Goal: Task Accomplishment & Management: Complete application form

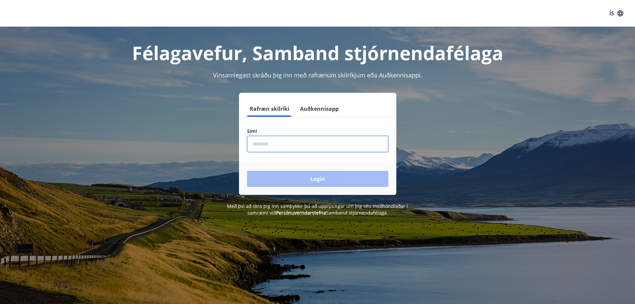
click at [257, 143] on input "phone" at bounding box center [317, 144] width 141 height 16
type input "********"
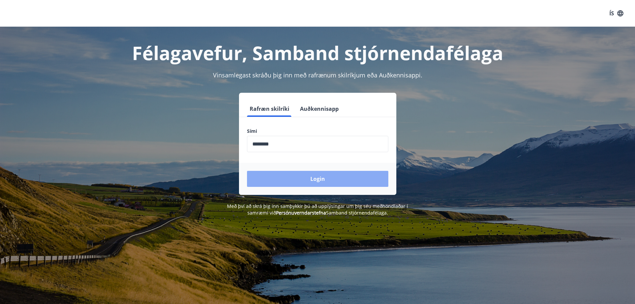
click at [306, 178] on button "Login" at bounding box center [317, 179] width 141 height 16
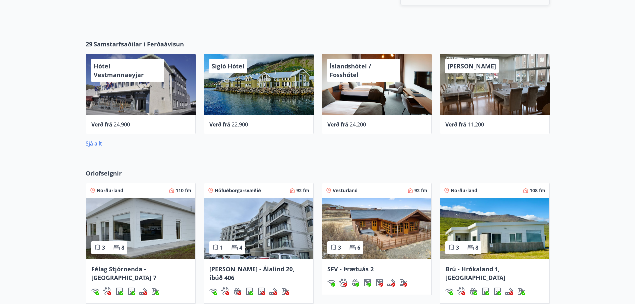
scroll to position [467, 0]
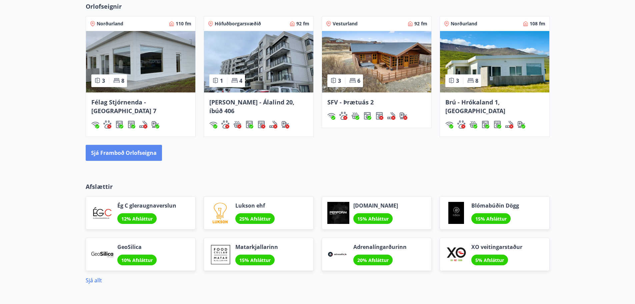
click at [129, 145] on button "Sjá framboð orlofseigna" at bounding box center [124, 153] width 76 height 16
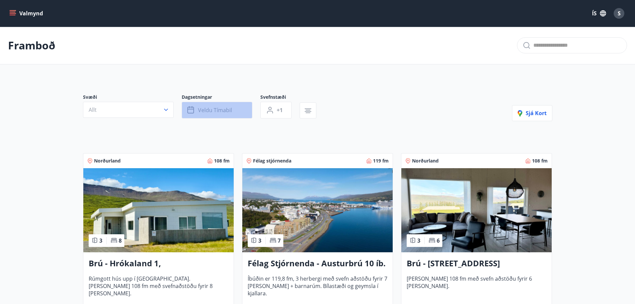
click at [244, 109] on button "Veldu tímabil" at bounding box center [217, 110] width 71 height 17
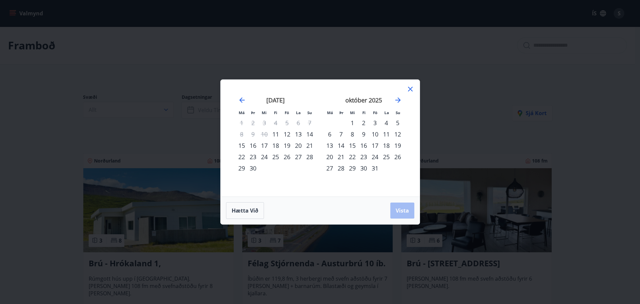
click at [267, 157] on div "24" at bounding box center [264, 156] width 11 height 11
click at [297, 156] on div "27" at bounding box center [298, 156] width 11 height 11
click at [409, 209] on button "Vista" at bounding box center [402, 210] width 24 height 16
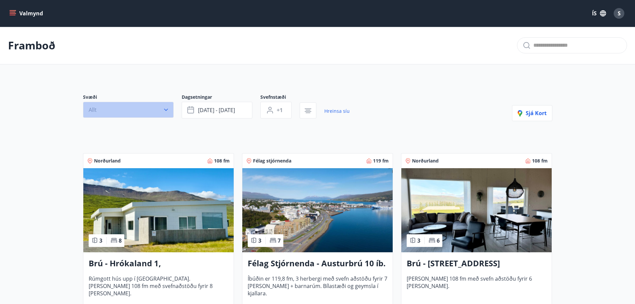
click at [167, 111] on icon "button" at bounding box center [166, 109] width 7 height 7
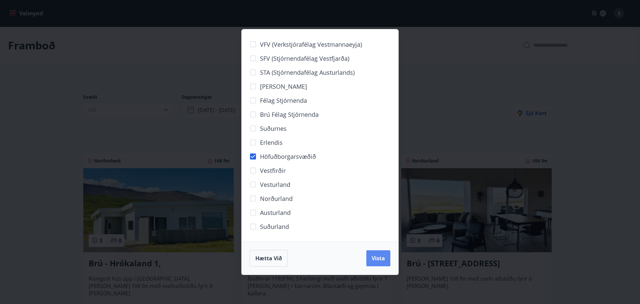
click at [383, 263] on button "Vista" at bounding box center [378, 258] width 24 height 16
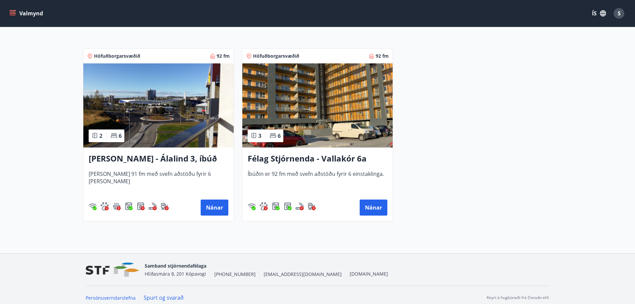
scroll to position [126, 0]
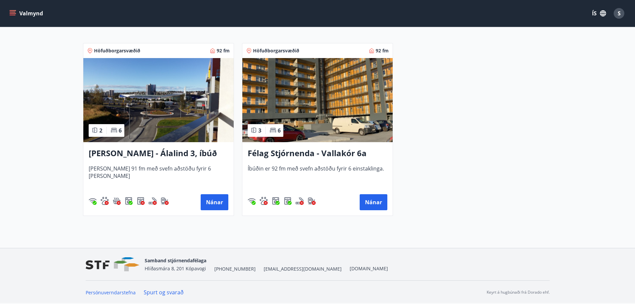
click at [127, 105] on img at bounding box center [158, 100] width 150 height 84
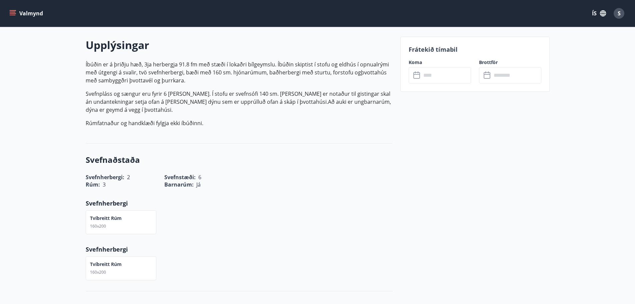
scroll to position [33, 0]
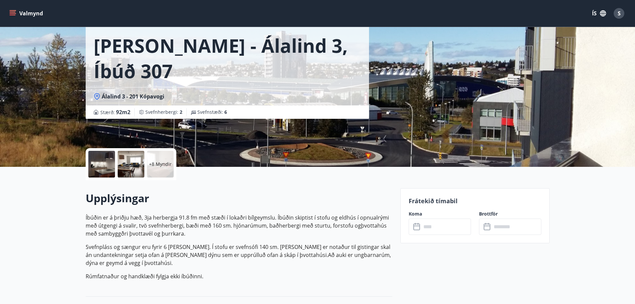
click at [432, 228] on input "text" at bounding box center [446, 226] width 50 height 16
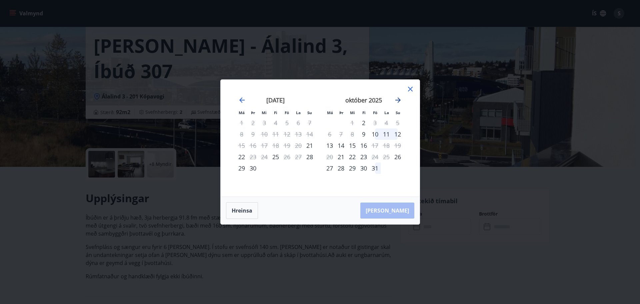
click at [398, 100] on icon "Move forward to switch to the next month." at bounding box center [397, 99] width 5 height 5
click at [288, 136] on div "10" at bounding box center [286, 133] width 11 height 11
click at [310, 134] on div "12" at bounding box center [309, 133] width 11 height 11
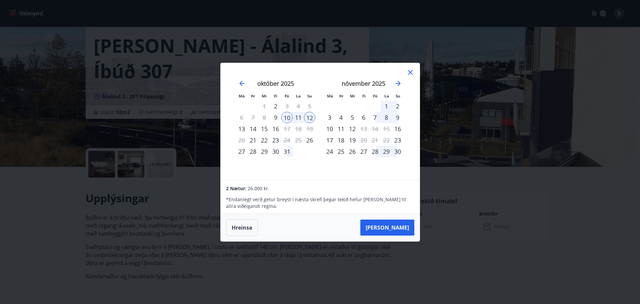
click at [411, 72] on icon at bounding box center [410, 72] width 5 height 5
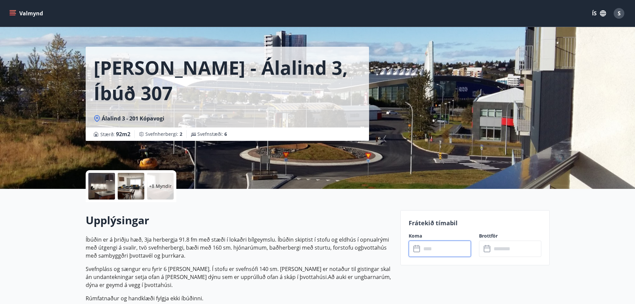
scroll to position [0, 0]
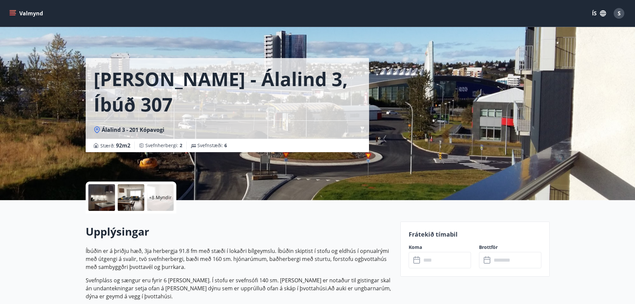
click at [12, 15] on icon "menu" at bounding box center [13, 15] width 6 height 1
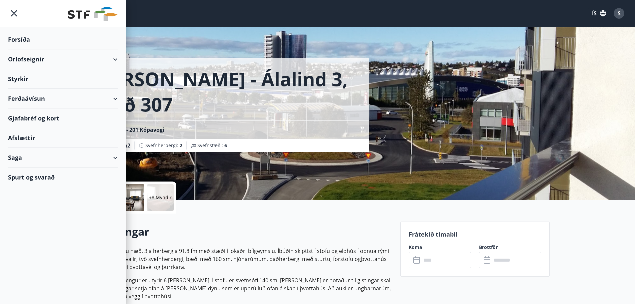
click at [26, 78] on div "Styrkir" at bounding box center [63, 79] width 110 height 20
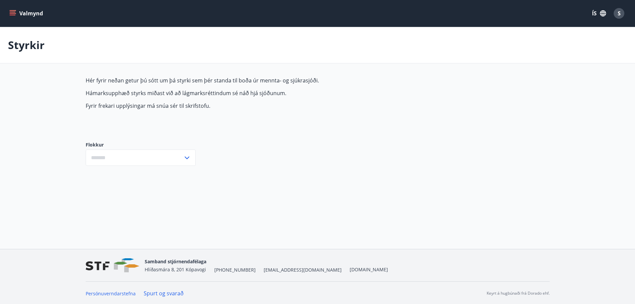
type input "***"
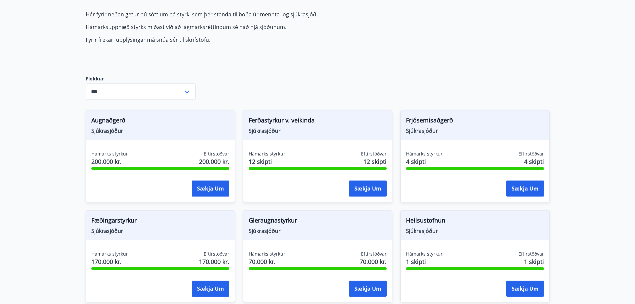
scroll to position [67, 0]
click at [188, 93] on icon at bounding box center [187, 91] width 8 height 8
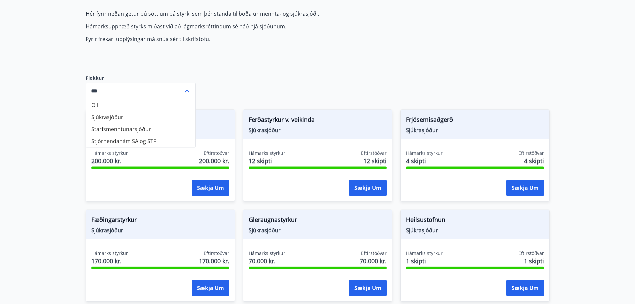
click at [188, 91] on icon at bounding box center [187, 91] width 8 height 8
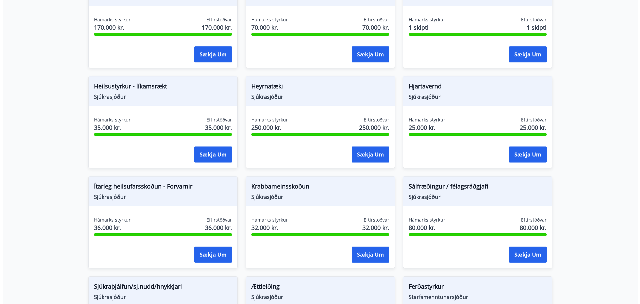
scroll to position [367, 0]
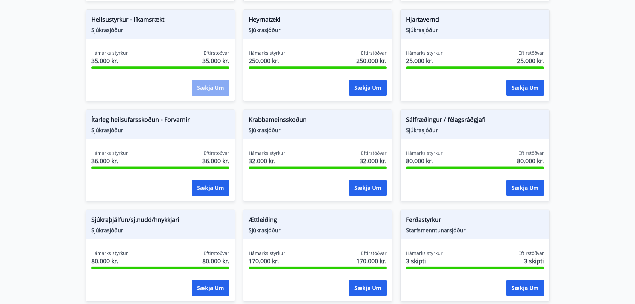
click at [209, 89] on button "Sækja um" at bounding box center [211, 88] width 38 height 16
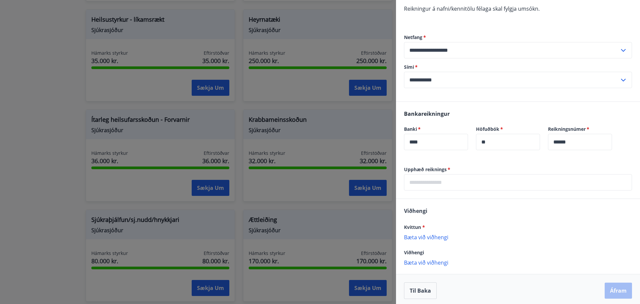
scroll to position [117, 0]
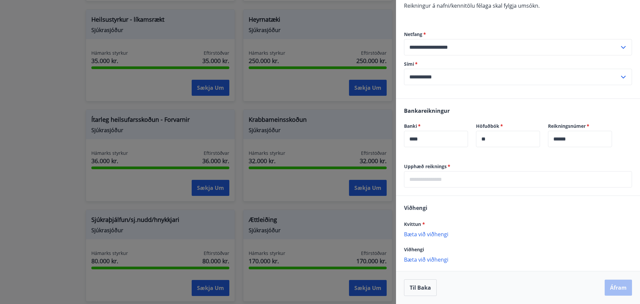
drag, startPoint x: 425, startPoint y: 181, endPoint x: 523, endPoint y: 183, distance: 98.0
click at [425, 181] on input "text" at bounding box center [518, 179] width 228 height 16
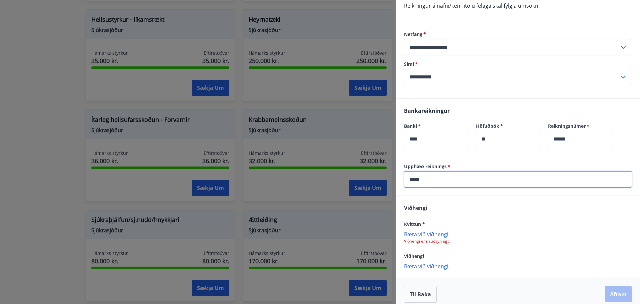
type input "*****"
click at [592, 193] on div "Upphæð reiknings   * ***** ​" at bounding box center [518, 179] width 244 height 32
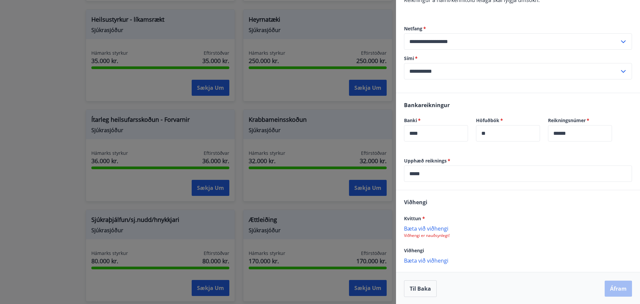
scroll to position [123, 0]
click at [433, 227] on p "Bæta við viðhengi" at bounding box center [518, 227] width 228 height 7
click at [432, 226] on p "Bæta við viðhengi" at bounding box center [518, 227] width 228 height 7
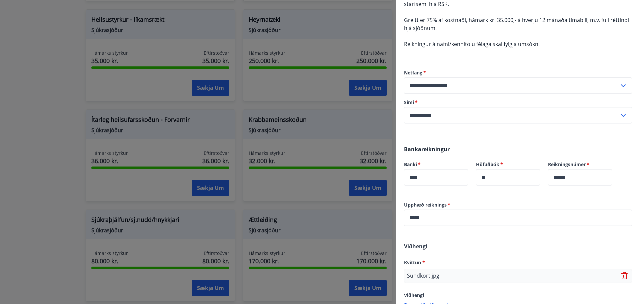
scroll to position [124, 0]
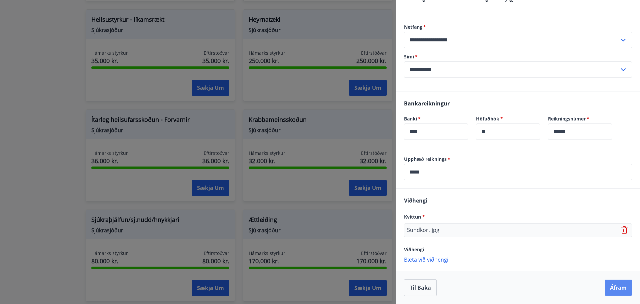
click at [611, 291] on button "Áfram" at bounding box center [617, 287] width 27 height 16
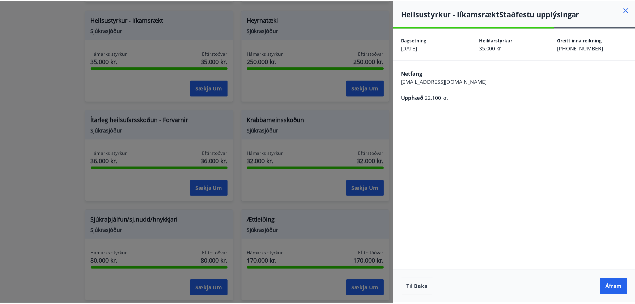
scroll to position [0, 0]
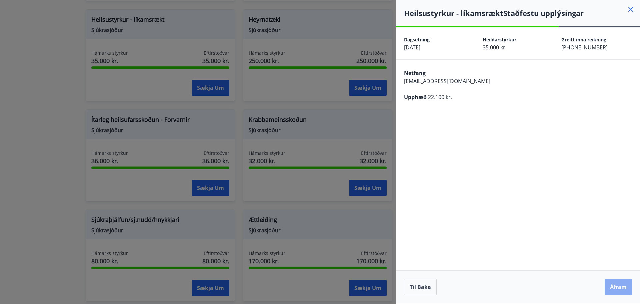
click at [621, 285] on button "Áfram" at bounding box center [617, 287] width 27 height 16
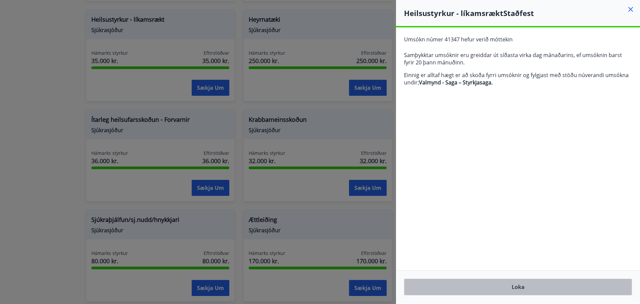
click at [526, 286] on button "Loka" at bounding box center [518, 286] width 228 height 17
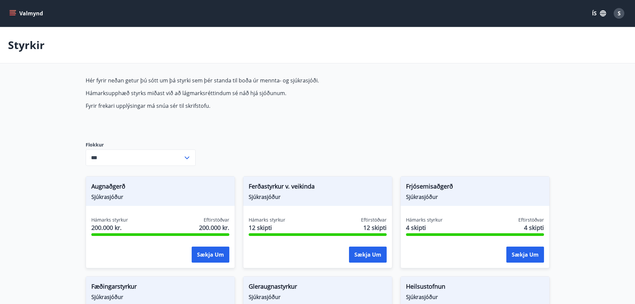
click at [14, 15] on icon "menu" at bounding box center [13, 15] width 6 height 1
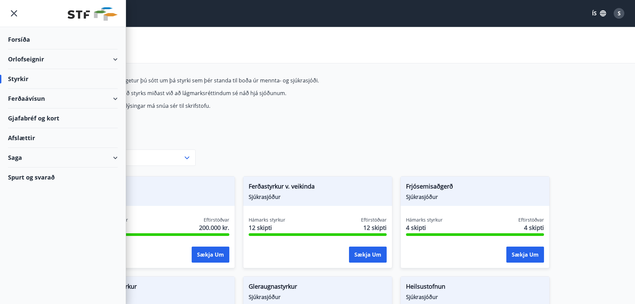
click at [114, 101] on div "Ferðaávísun" at bounding box center [63, 99] width 110 height 20
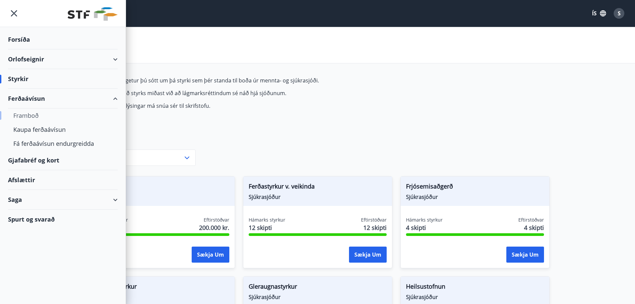
click at [33, 114] on div "Framboð" at bounding box center [62, 115] width 99 height 14
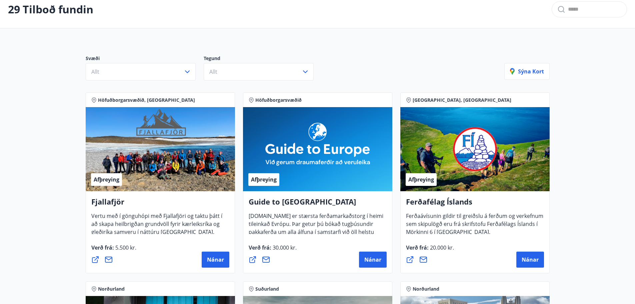
scroll to position [33, 0]
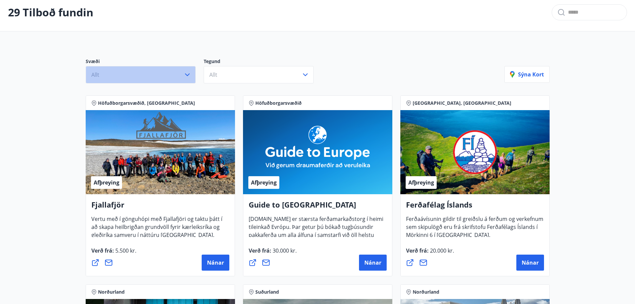
click at [187, 75] on icon "button" at bounding box center [187, 75] width 8 height 8
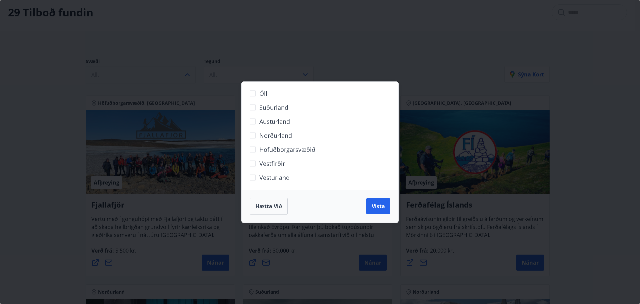
click at [264, 176] on span "Vesturland" at bounding box center [274, 177] width 30 height 9
click at [382, 206] on span "Vista" at bounding box center [378, 205] width 13 height 7
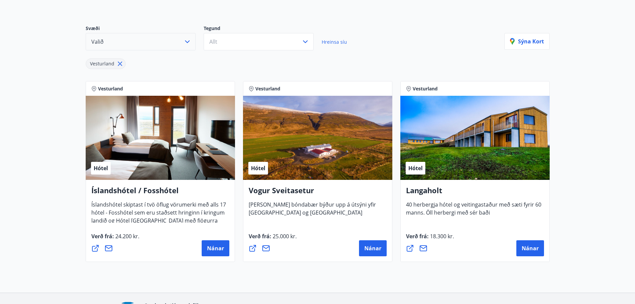
scroll to position [111, 0]
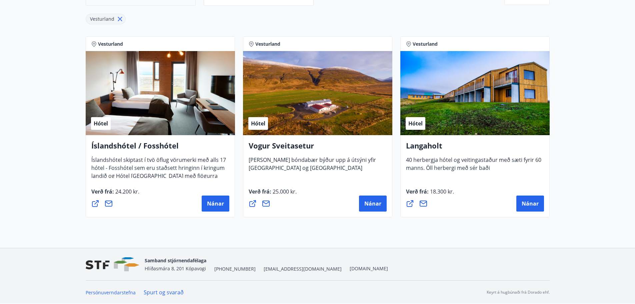
scroll to position [33, 0]
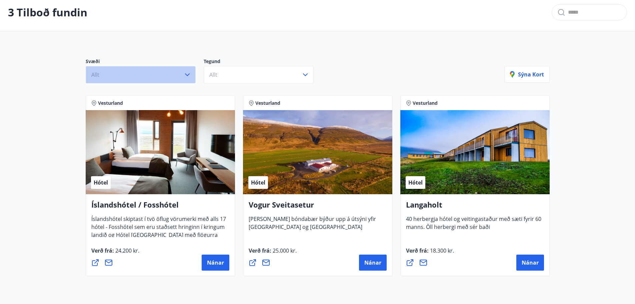
click at [189, 74] on icon "button" at bounding box center [187, 75] width 8 height 8
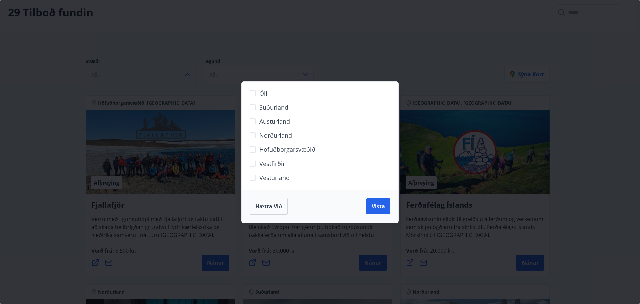
click at [283, 111] on span "Suðurland" at bounding box center [273, 107] width 29 height 9
click at [381, 208] on span "Vista" at bounding box center [378, 205] width 13 height 7
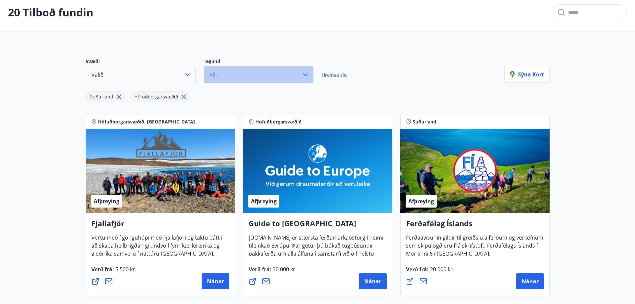
click at [311, 74] on button "Allt" at bounding box center [259, 74] width 110 height 17
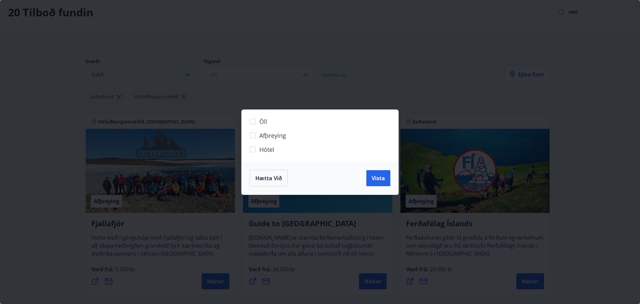
click at [264, 148] on span "Hótel" at bounding box center [266, 149] width 15 height 9
click at [377, 182] on button "Vista" at bounding box center [378, 178] width 24 height 16
